Goal: Find contact information: Find contact information

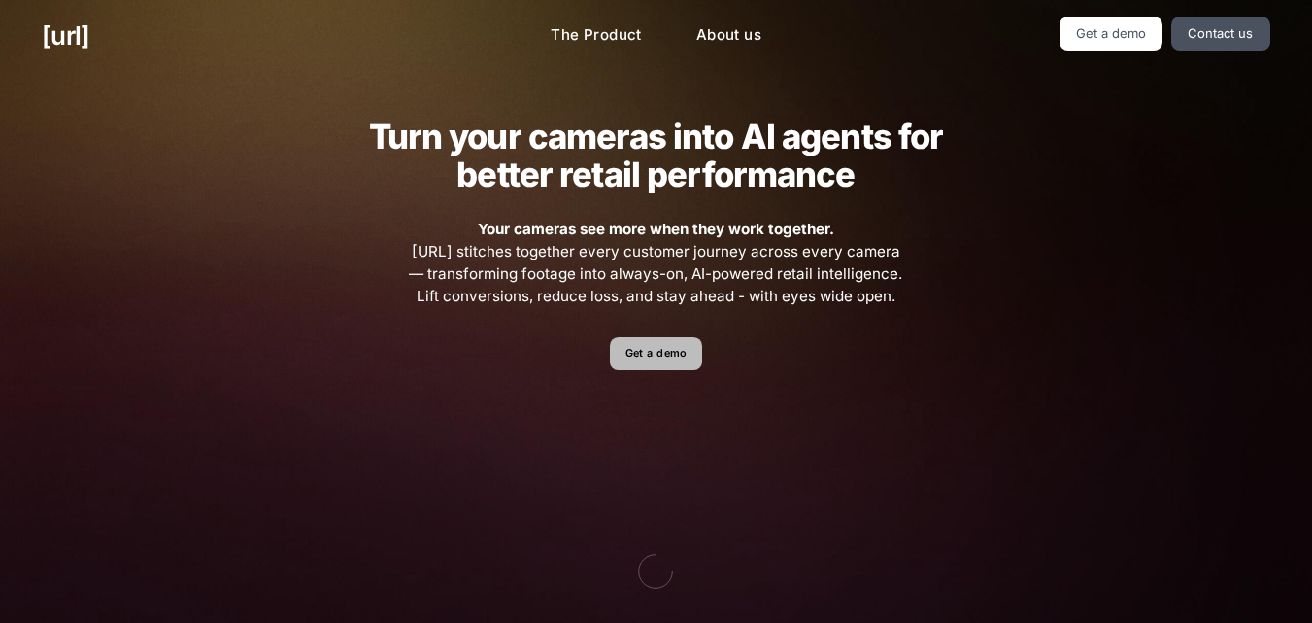
click at [659, 362] on link "Get a demo" at bounding box center [656, 354] width 92 height 34
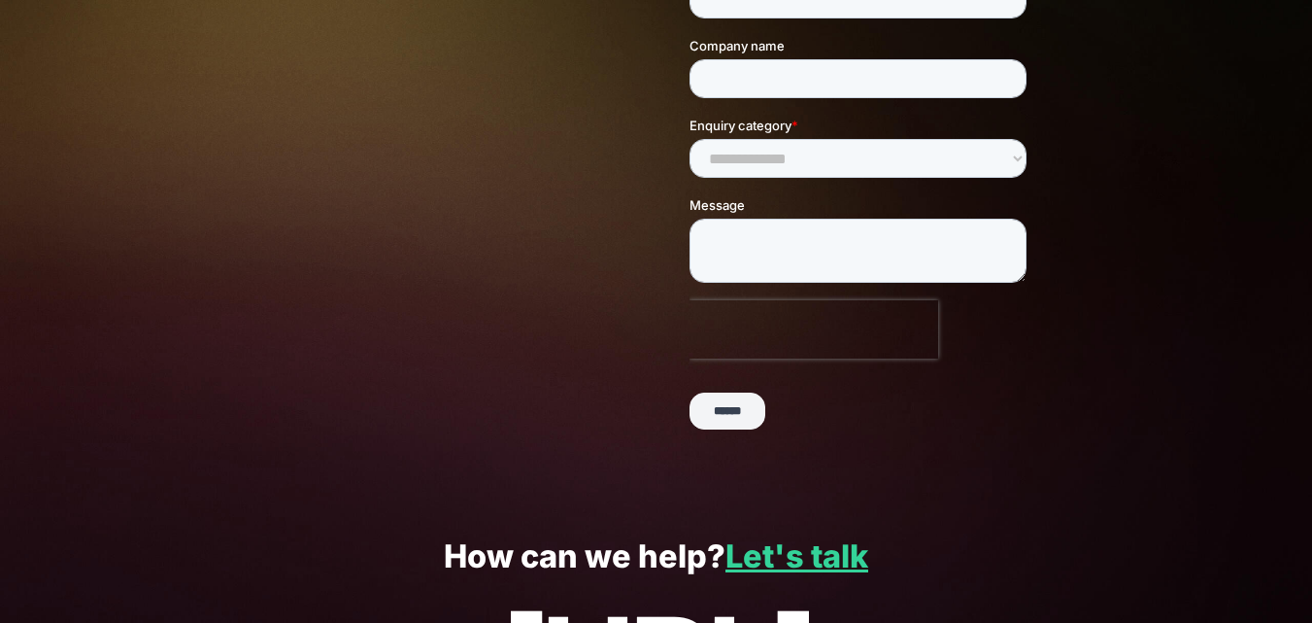
scroll to position [543, 0]
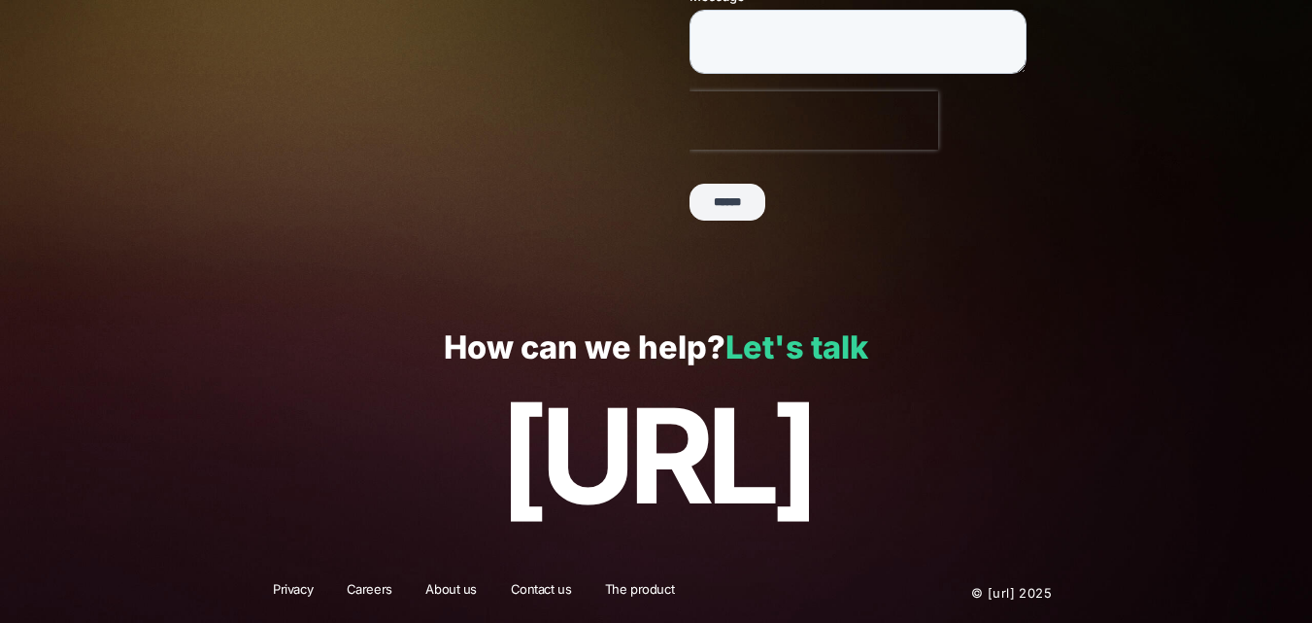
click at [800, 344] on link "Let's talk" at bounding box center [797, 347] width 143 height 38
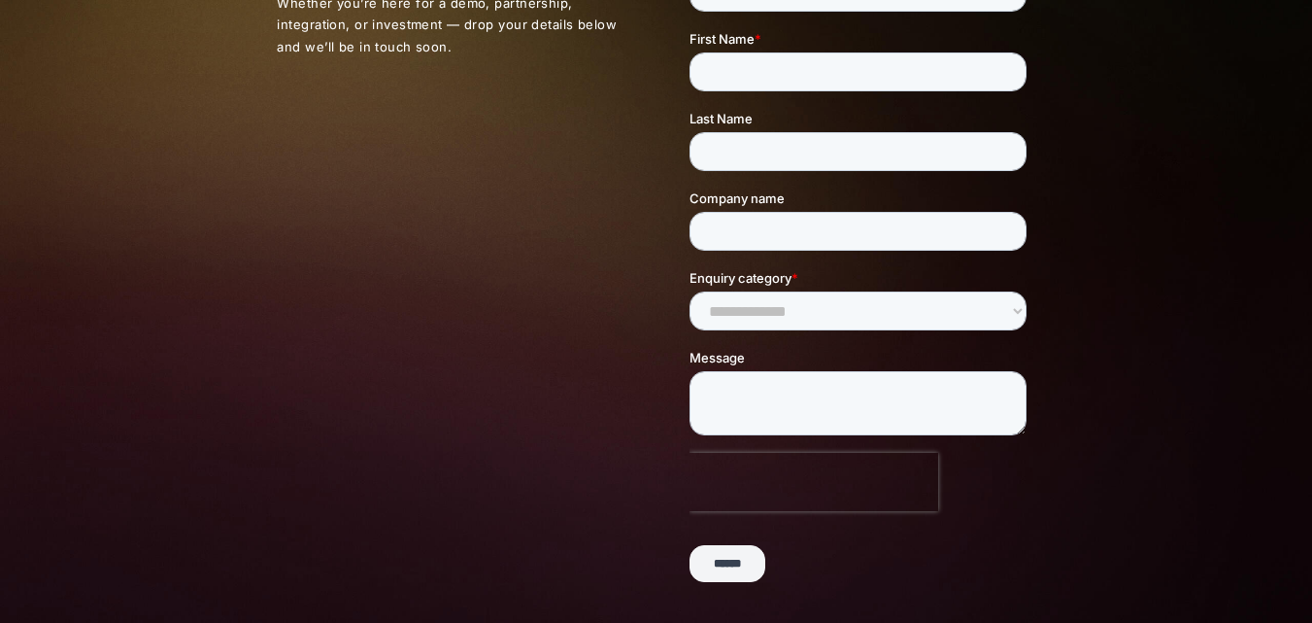
scroll to position [97, 0]
